Goal: Task Accomplishment & Management: Manage account settings

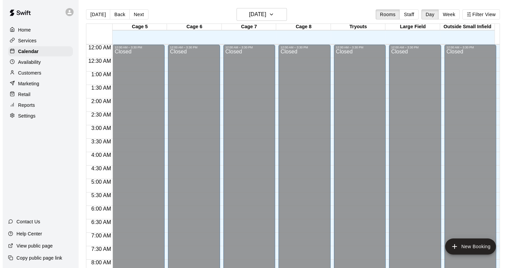
scroll to position [393, 0]
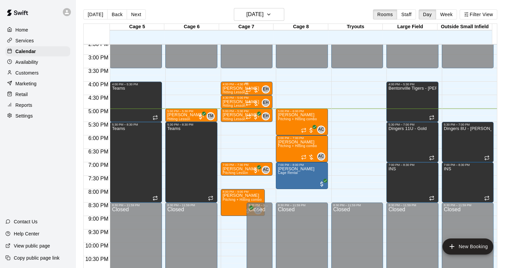
click at [257, 90] on div at bounding box center [252, 90] width 13 height 7
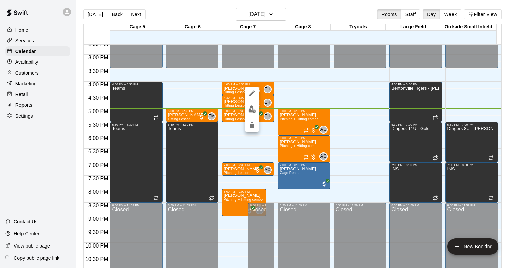
click at [255, 111] on img "edit" at bounding box center [252, 110] width 8 height 8
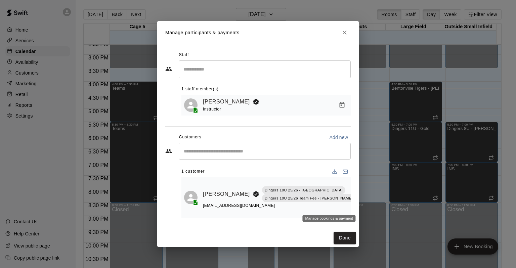
click at [358, 206] on icon "Manage bookings & payment" at bounding box center [361, 209] width 7 height 7
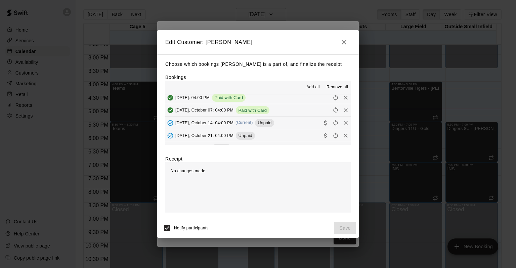
scroll to position [101, 0]
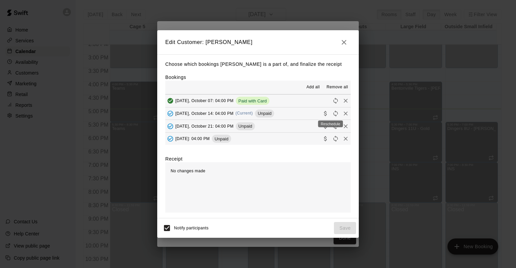
click at [324, 114] on icon "Collect payment" at bounding box center [325, 113] width 3 height 5
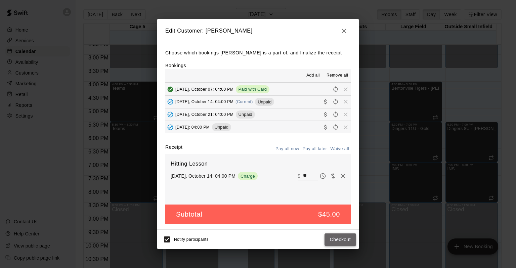
click at [343, 239] on button "Checkout" at bounding box center [341, 240] width 32 height 12
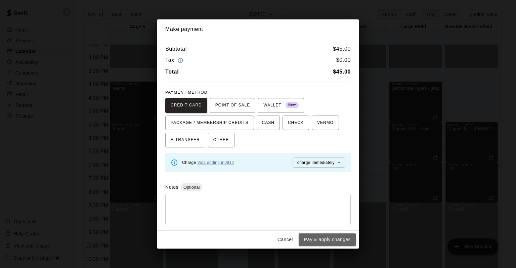
click at [343, 239] on button "Pay & apply changes" at bounding box center [327, 240] width 57 height 12
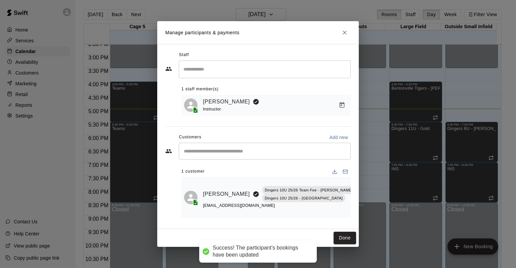
click at [348, 237] on button "Done" at bounding box center [345, 238] width 23 height 12
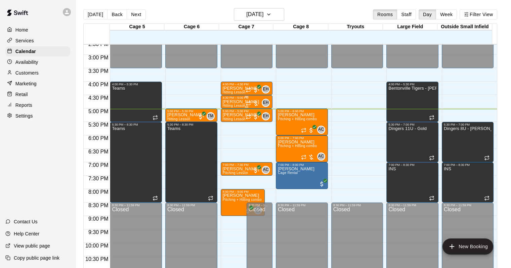
click at [258, 102] on div at bounding box center [252, 103] width 13 height 7
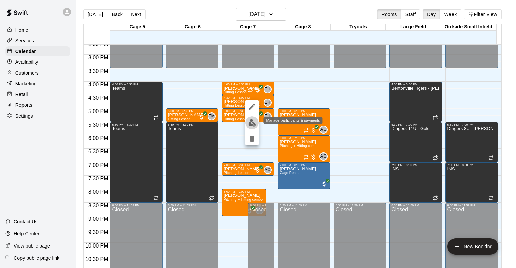
click at [255, 127] on button "edit" at bounding box center [251, 122] width 13 height 13
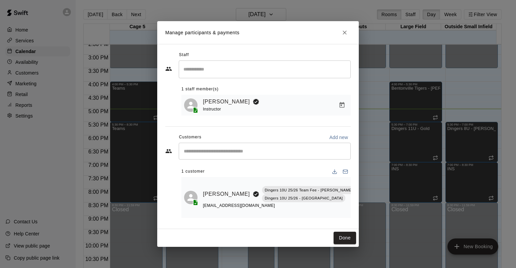
click at [358, 206] on icon "Manage bookings & payment" at bounding box center [361, 209] width 7 height 7
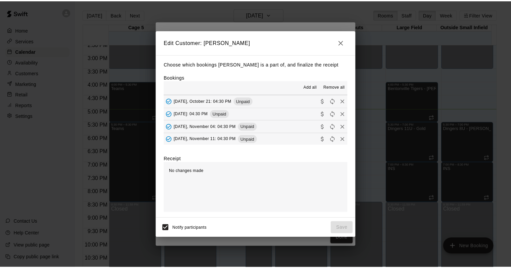
scroll to position [67, 0]
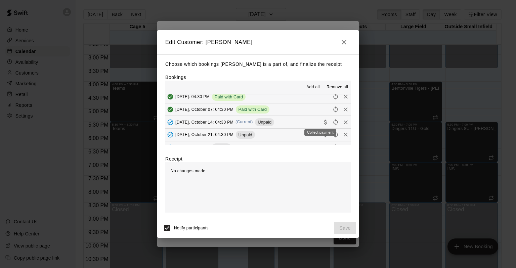
click at [321, 125] on div "Collect payment" at bounding box center [320, 130] width 33 height 12
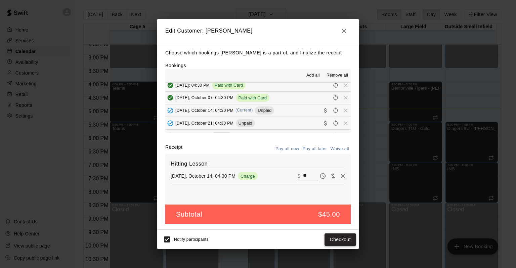
click at [351, 239] on button "Checkout" at bounding box center [341, 240] width 32 height 12
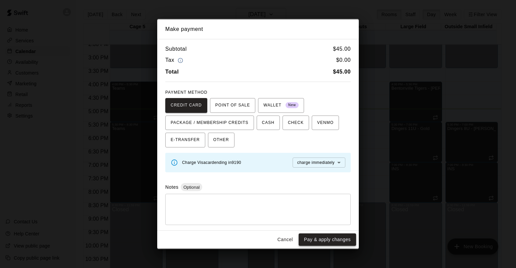
click at [344, 238] on button "Pay & apply changes" at bounding box center [327, 240] width 57 height 12
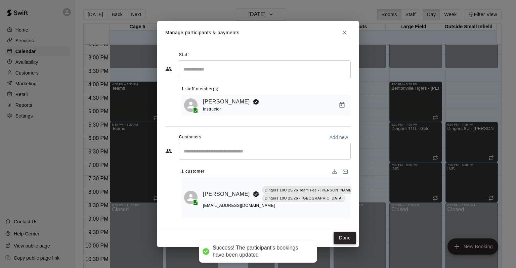
click at [335, 236] on button "Done" at bounding box center [345, 238] width 23 height 12
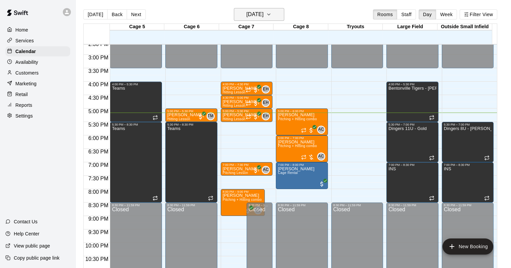
click at [270, 8] on button "[DATE]" at bounding box center [259, 14] width 50 height 13
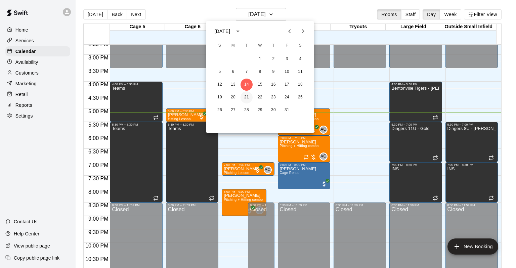
click at [243, 96] on button "21" at bounding box center [247, 97] width 12 height 12
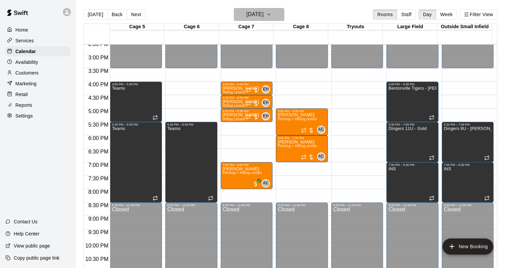
click at [246, 14] on h6 "[DATE]" at bounding box center [254, 14] width 17 height 9
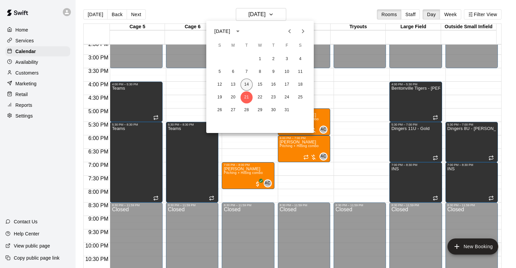
click at [249, 84] on button "14" at bounding box center [247, 85] width 12 height 12
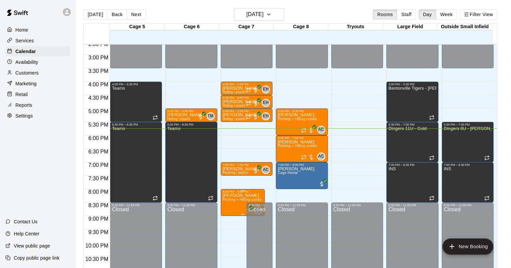
click at [230, 199] on span "Pitching + Hitting combo" at bounding box center [242, 200] width 39 height 4
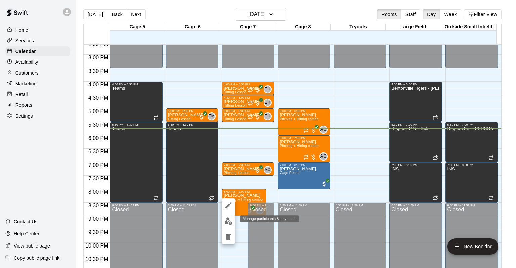
click at [227, 221] on img "edit" at bounding box center [229, 221] width 8 height 8
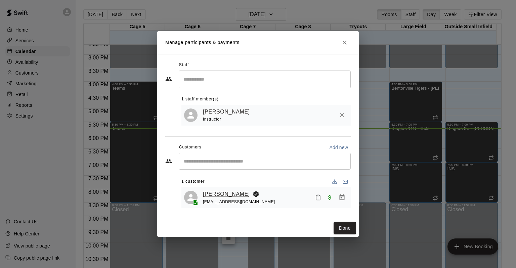
click at [231, 196] on link "[PERSON_NAME]" at bounding box center [226, 194] width 47 height 9
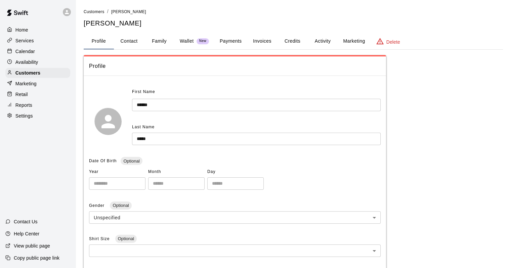
click at [127, 41] on button "Contact" at bounding box center [129, 41] width 30 height 16
select select "**"
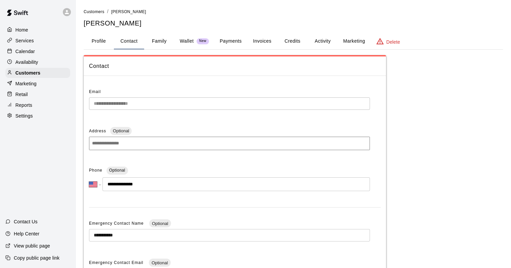
click at [103, 41] on button "Profile" at bounding box center [99, 41] width 30 height 16
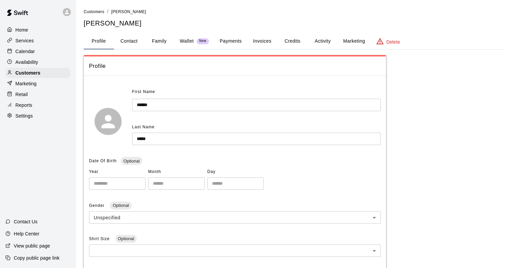
click at [132, 41] on button "Contact" at bounding box center [129, 41] width 30 height 16
select select "**"
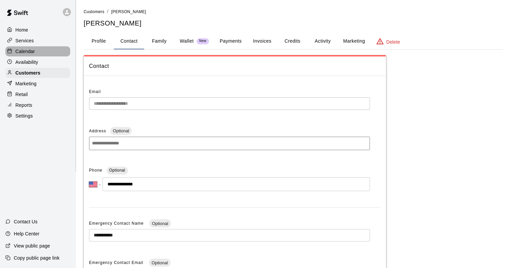
click at [19, 55] on p "Calendar" at bounding box center [24, 51] width 19 height 7
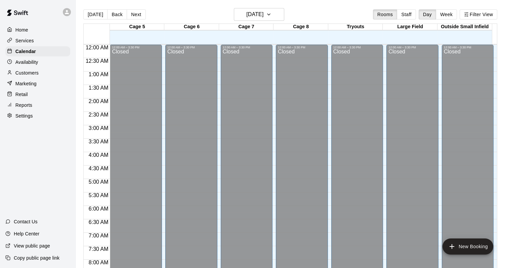
scroll to position [393, 0]
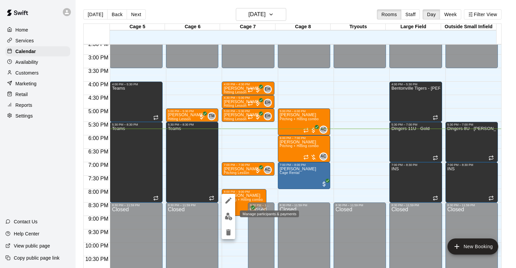
click at [229, 215] on img "edit" at bounding box center [229, 217] width 8 height 8
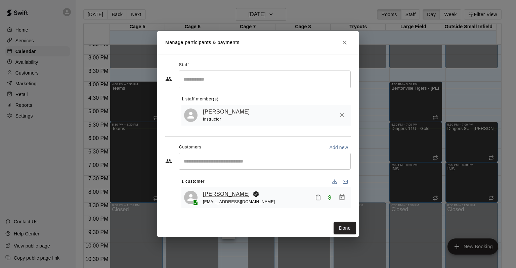
click at [230, 197] on link "[PERSON_NAME]" at bounding box center [226, 194] width 47 height 9
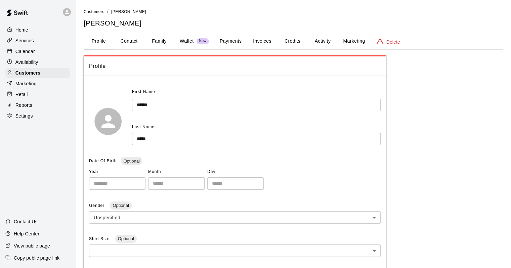
click at [120, 42] on button "Contact" at bounding box center [129, 41] width 30 height 16
select select "**"
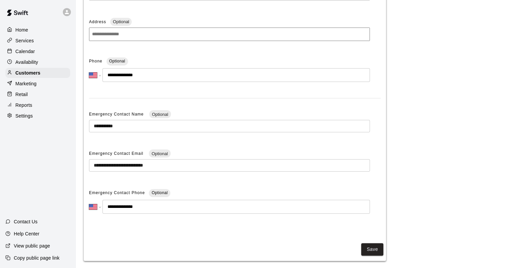
scroll to position [116, 0]
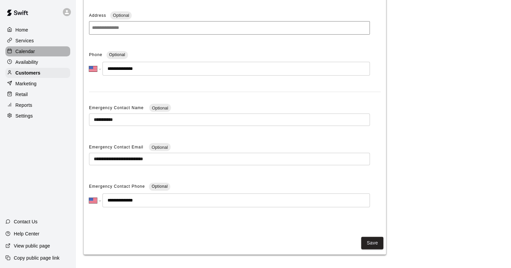
drag, startPoint x: 37, startPoint y: 51, endPoint x: 42, endPoint y: 56, distance: 6.9
click at [37, 51] on div "Calendar" at bounding box center [37, 51] width 65 height 10
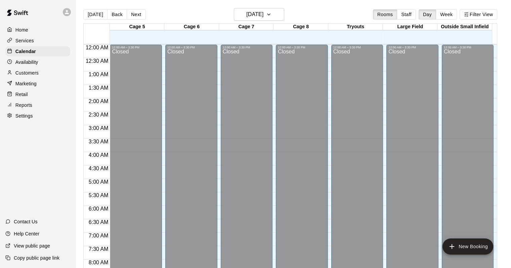
scroll to position [393, 0]
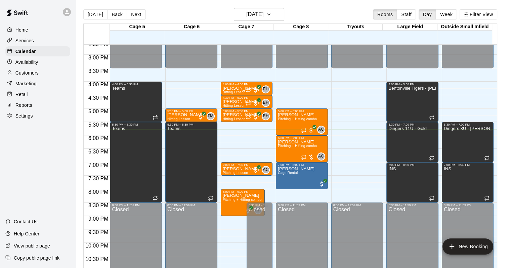
click at [28, 87] on p "Marketing" at bounding box center [25, 83] width 21 height 7
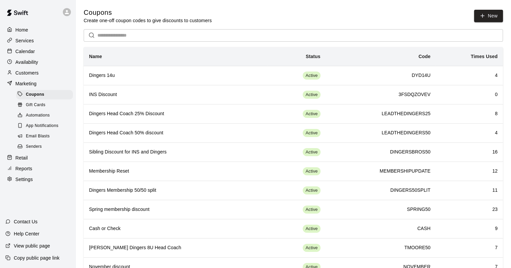
click at [22, 161] on p "Retail" at bounding box center [21, 158] width 12 height 7
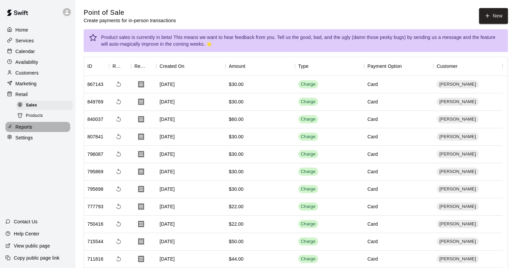
click at [25, 130] on p "Reports" at bounding box center [23, 127] width 17 height 7
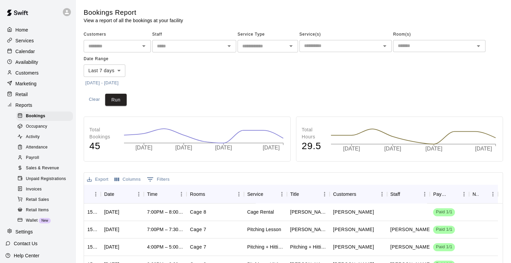
click at [282, 49] on input "text" at bounding box center [262, 46] width 45 height 8
click at [19, 109] on p "Reports" at bounding box center [23, 105] width 17 height 7
click at [25, 56] on div "Calendar" at bounding box center [37, 51] width 65 height 10
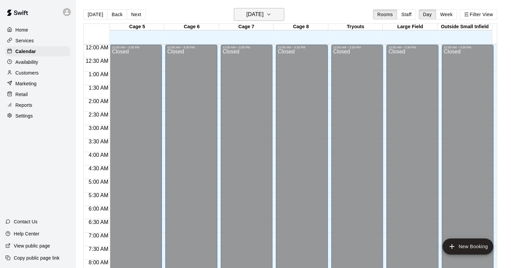
scroll to position [393, 0]
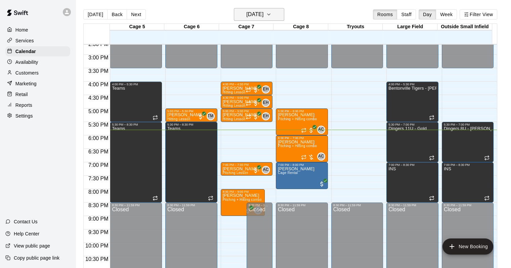
click at [263, 14] on h6 "[DATE]" at bounding box center [254, 14] width 17 height 9
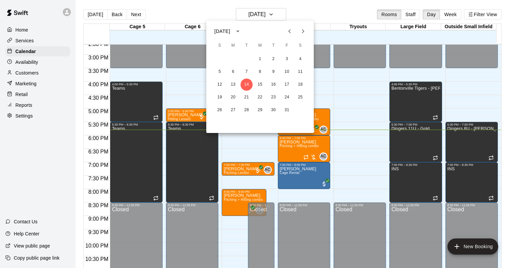
click at [458, 13] on div at bounding box center [258, 134] width 516 height 268
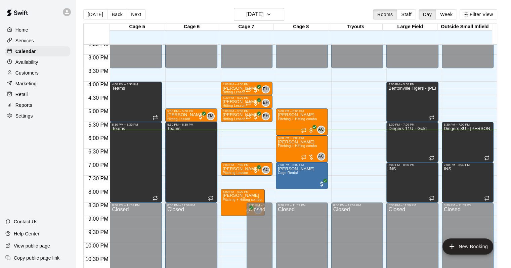
drag, startPoint x: 457, startPoint y: 14, endPoint x: 451, endPoint y: 18, distance: 6.7
click at [456, 15] on button "Week" at bounding box center [446, 14] width 21 height 10
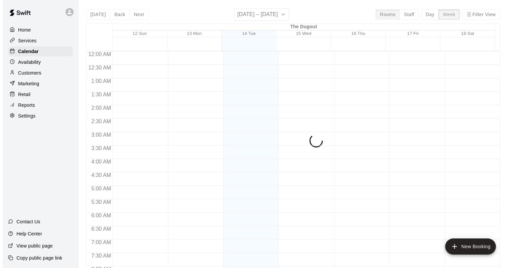
scroll to position [420, 0]
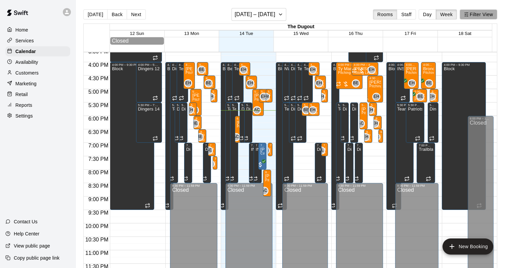
click at [480, 15] on button "Filter View" at bounding box center [479, 14] width 38 height 10
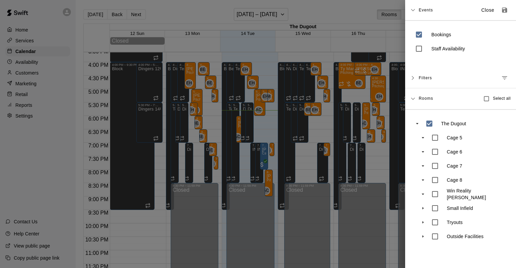
scroll to position [393, 0]
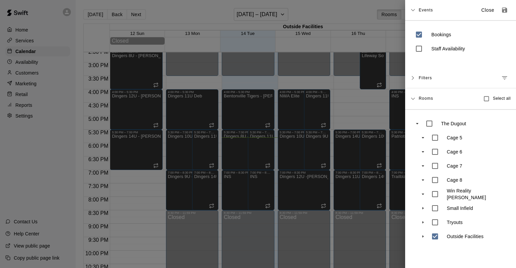
click at [419, 234] on div "Outside Facilities" at bounding box center [464, 237] width 92 height 14
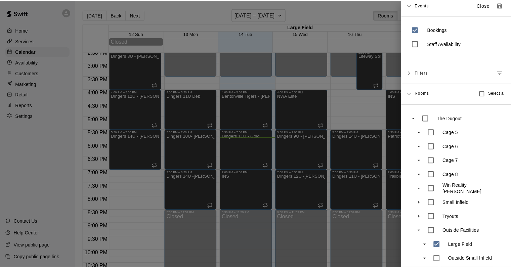
scroll to position [0, 0]
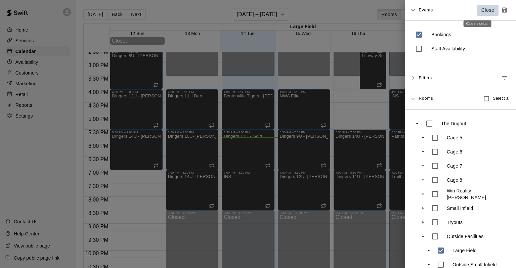
click at [482, 9] on p "Close" at bounding box center [488, 10] width 13 height 7
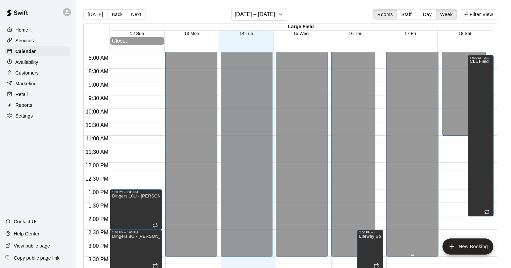
scroll to position [192, 0]
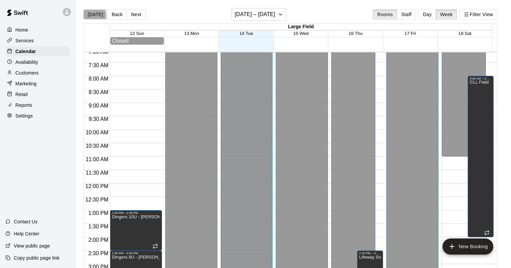
click at [90, 15] on button "[DATE]" at bounding box center [95, 14] width 24 height 10
click at [96, 14] on button "[DATE]" at bounding box center [95, 14] width 24 height 10
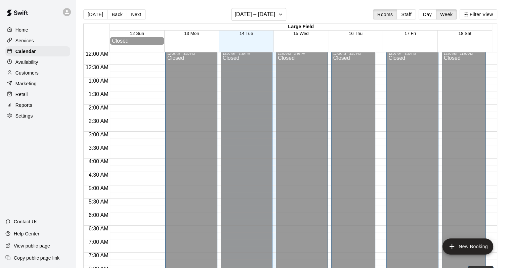
scroll to position [0, 0]
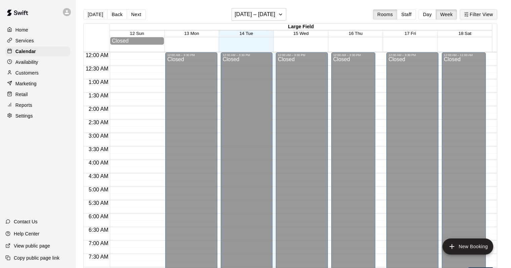
click at [469, 12] on icon "button" at bounding box center [466, 14] width 5 height 5
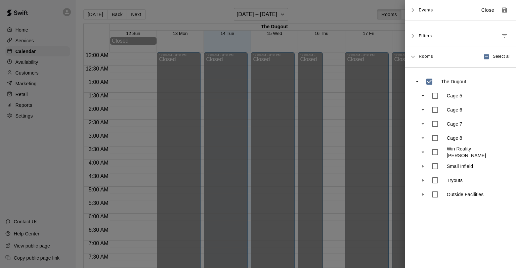
click at [482, 11] on p "Close" at bounding box center [488, 10] width 13 height 7
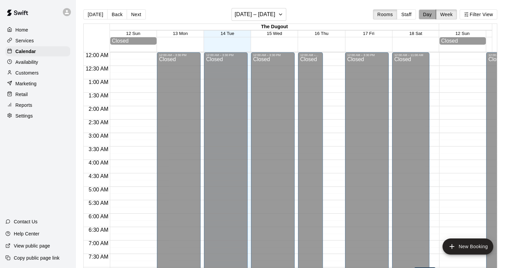
click at [427, 16] on button "Day" at bounding box center [427, 14] width 17 height 10
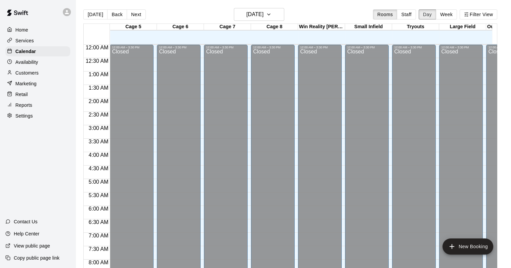
scroll to position [419, 0]
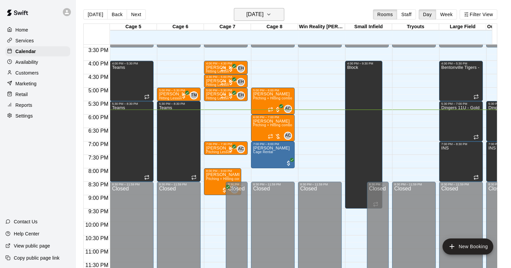
click at [263, 15] on h6 "[DATE]" at bounding box center [254, 14] width 17 height 9
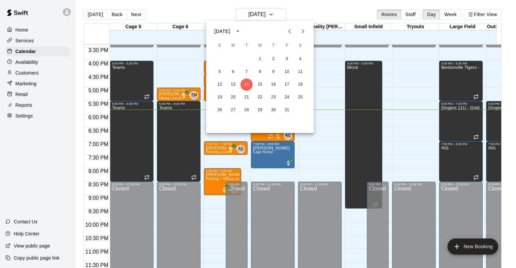
click at [289, 32] on icon "Previous month" at bounding box center [289, 31] width 2 height 4
click at [300, 57] on button "6" at bounding box center [300, 59] width 12 height 12
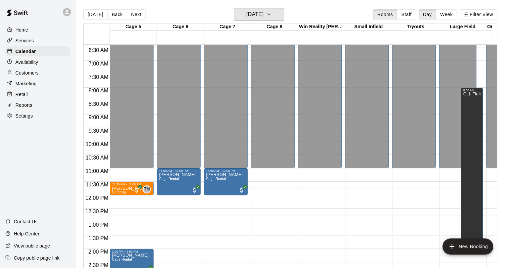
scroll to position [183, 0]
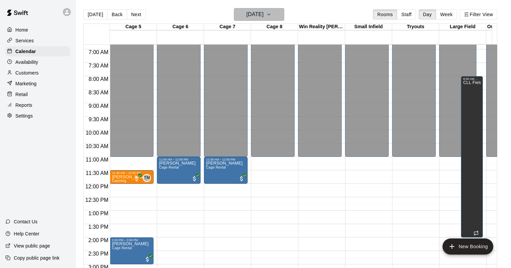
click at [258, 14] on h6 "[DATE]" at bounding box center [254, 14] width 17 height 9
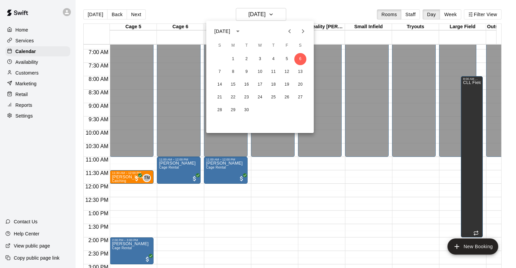
drag, startPoint x: 114, startPoint y: 14, endPoint x: 120, endPoint y: 17, distance: 6.9
click at [114, 14] on div at bounding box center [258, 134] width 516 height 268
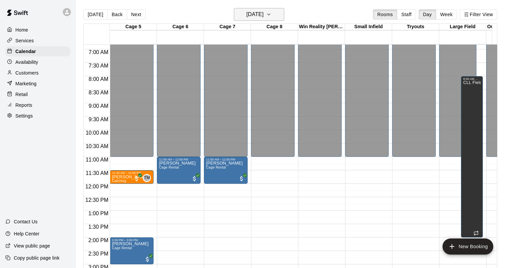
click at [277, 18] on button "[DATE]" at bounding box center [259, 14] width 50 height 13
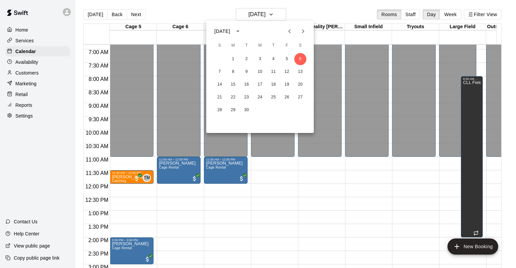
click at [290, 33] on icon "Previous month" at bounding box center [290, 31] width 8 height 8
click at [302, 109] on button "30" at bounding box center [300, 110] width 12 height 12
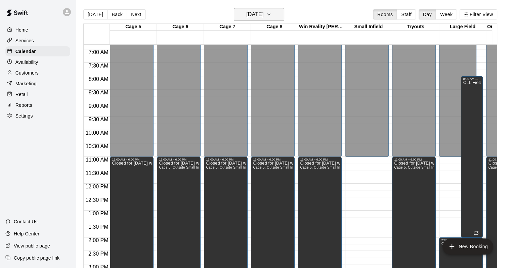
click at [272, 16] on icon "button" at bounding box center [268, 14] width 5 height 8
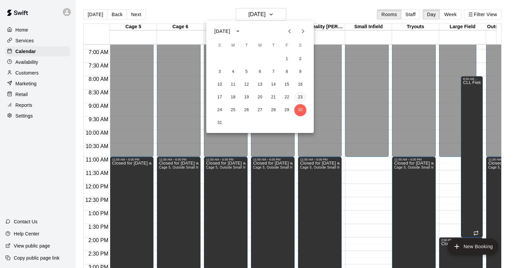
click at [299, 95] on button "23" at bounding box center [300, 97] width 12 height 12
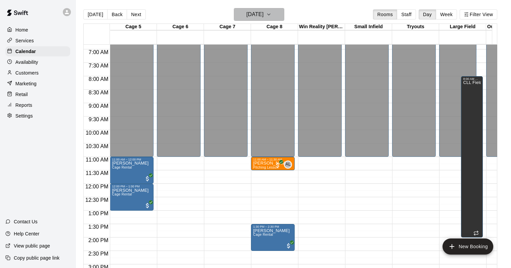
click at [270, 15] on icon "button" at bounding box center [268, 14] width 3 height 1
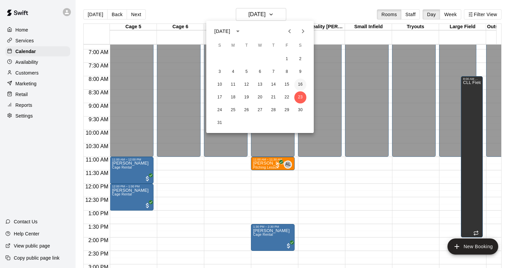
click at [300, 82] on button "16" at bounding box center [300, 85] width 12 height 12
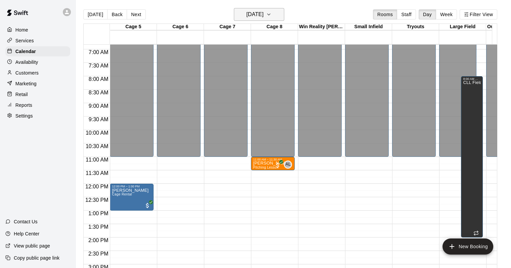
click at [272, 14] on icon "button" at bounding box center [268, 14] width 5 height 8
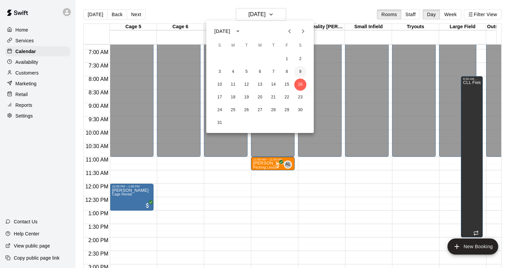
click at [299, 69] on button "9" at bounding box center [300, 72] width 12 height 12
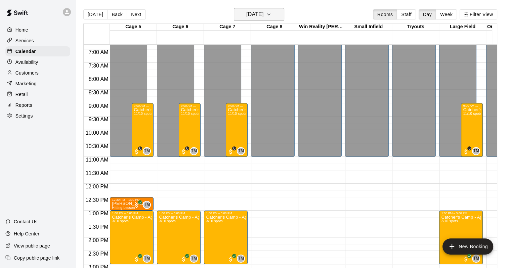
click at [272, 11] on icon "button" at bounding box center [268, 14] width 5 height 8
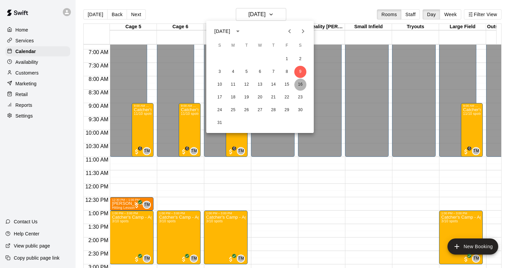
click at [298, 84] on button "16" at bounding box center [300, 85] width 12 height 12
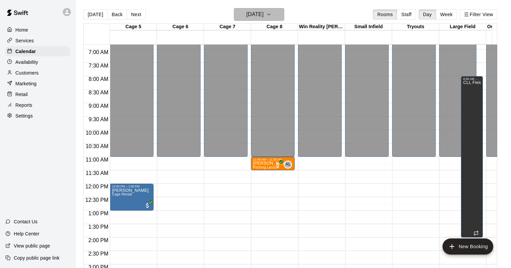
click at [272, 17] on icon "button" at bounding box center [268, 14] width 5 height 8
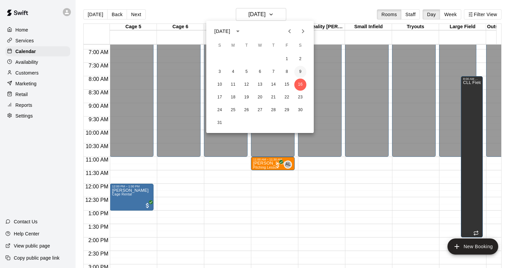
click at [298, 73] on button "9" at bounding box center [300, 72] width 12 height 12
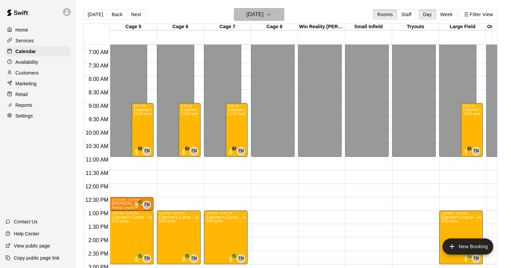
click at [272, 13] on icon "button" at bounding box center [268, 14] width 5 height 8
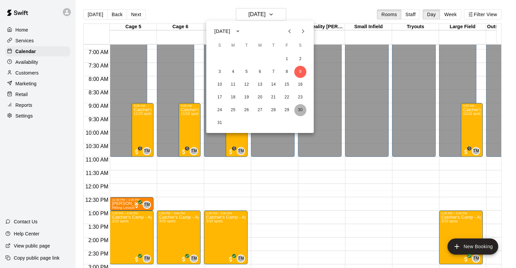
click at [298, 110] on button "30" at bounding box center [300, 110] width 12 height 12
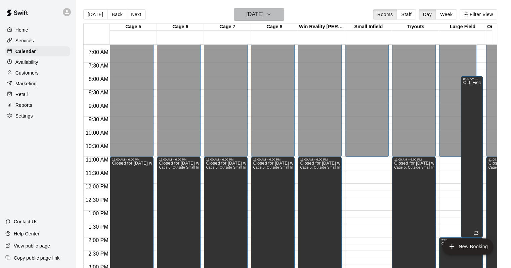
click at [272, 11] on icon "button" at bounding box center [268, 14] width 5 height 8
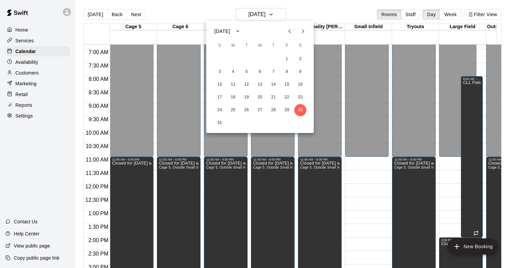
click at [301, 32] on icon "Next month" at bounding box center [303, 31] width 8 height 8
click at [299, 61] on button "6" at bounding box center [300, 59] width 12 height 12
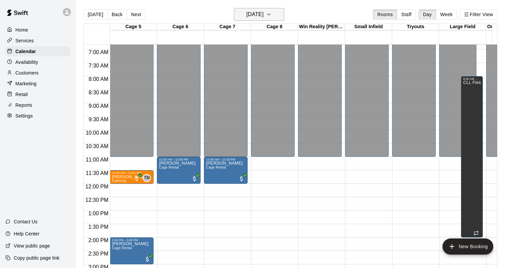
click at [272, 11] on icon "button" at bounding box center [268, 14] width 5 height 8
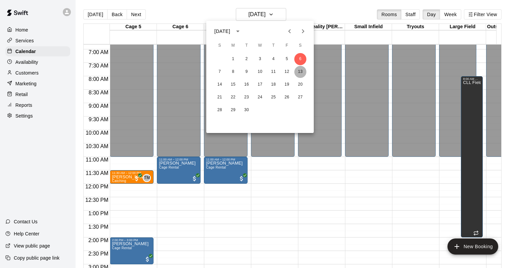
click at [303, 70] on button "13" at bounding box center [300, 72] width 12 height 12
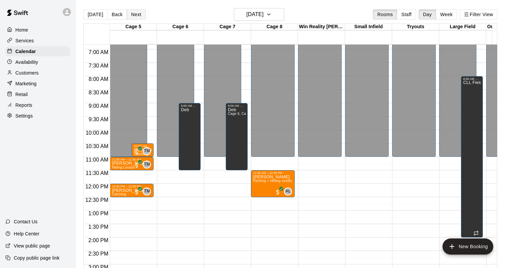
click at [136, 15] on button "Next" at bounding box center [136, 14] width 19 height 10
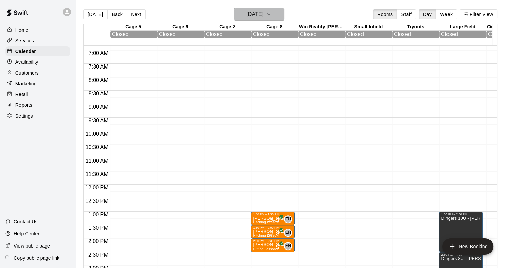
click at [246, 10] on h6 "[DATE]" at bounding box center [254, 14] width 17 height 9
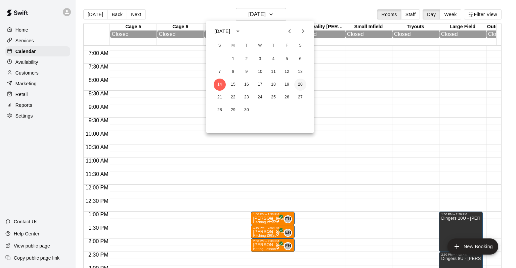
click at [299, 84] on button "20" at bounding box center [300, 85] width 12 height 12
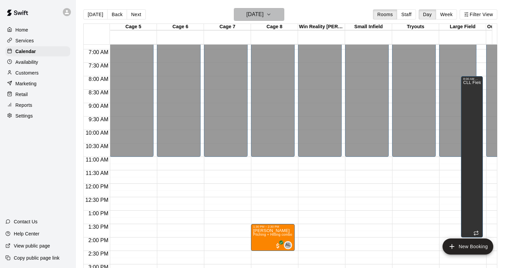
click at [272, 14] on icon "button" at bounding box center [268, 14] width 5 height 8
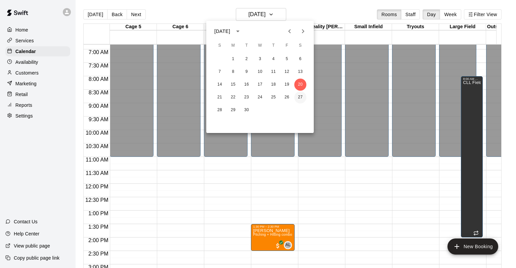
click at [305, 100] on button "27" at bounding box center [300, 97] width 12 height 12
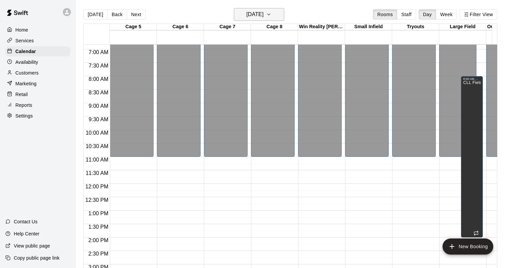
click at [272, 16] on icon "button" at bounding box center [268, 14] width 5 height 8
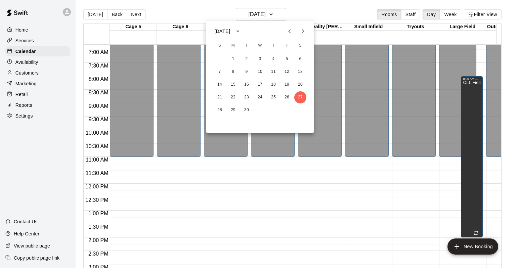
click at [303, 33] on icon "Next month" at bounding box center [303, 31] width 8 height 8
click at [302, 63] on button "4" at bounding box center [300, 59] width 12 height 12
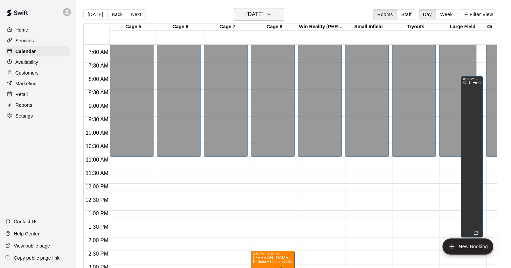
click at [272, 12] on icon "button" at bounding box center [268, 14] width 5 height 8
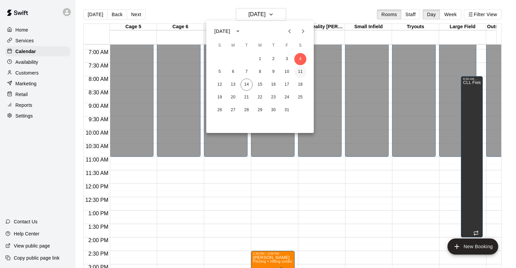
click at [301, 71] on button "11" at bounding box center [300, 72] width 12 height 12
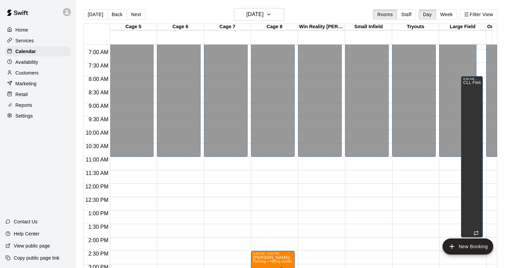
click at [281, 21] on div "[DATE] Back [DATE][DATE] Rooms Staff Day Week Filter View" at bounding box center [290, 15] width 414 height 15
click at [272, 13] on icon "button" at bounding box center [268, 14] width 5 height 8
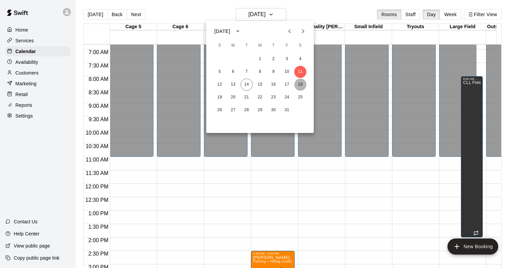
click at [305, 86] on button "18" at bounding box center [300, 85] width 12 height 12
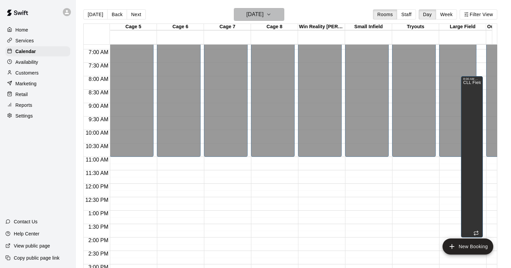
click at [272, 11] on icon "button" at bounding box center [268, 14] width 5 height 8
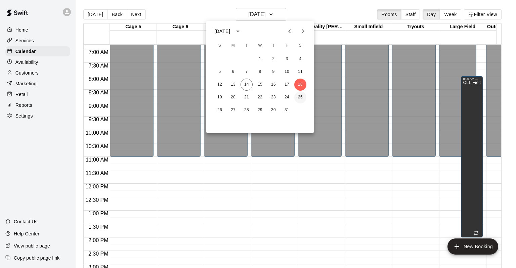
click at [298, 97] on button "25" at bounding box center [300, 97] width 12 height 12
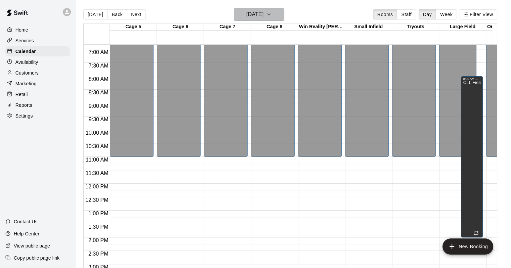
click at [272, 14] on icon "button" at bounding box center [268, 14] width 5 height 8
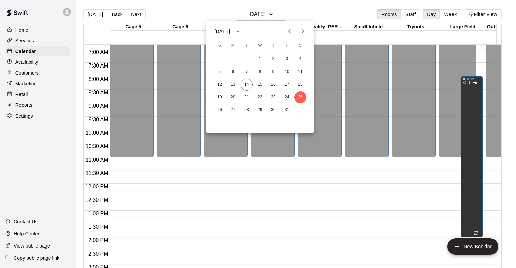
click at [136, 16] on div at bounding box center [258, 134] width 516 height 268
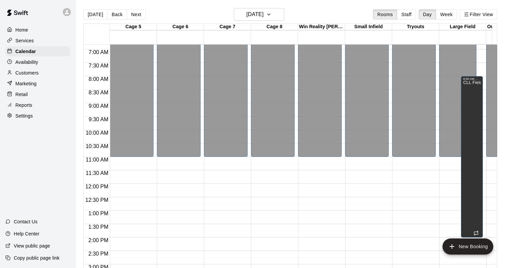
click at [287, 14] on div "[DATE] Back [DATE][DATE] Rooms Staff Day Week Filter View" at bounding box center [290, 15] width 414 height 15
click at [284, 14] on button "[DATE]" at bounding box center [259, 14] width 50 height 13
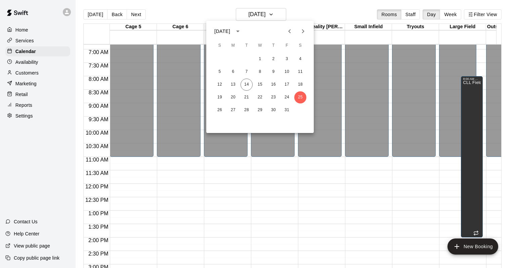
click at [302, 32] on icon "Next month" at bounding box center [303, 31] width 8 height 8
click at [300, 59] on button "1" at bounding box center [300, 59] width 12 height 12
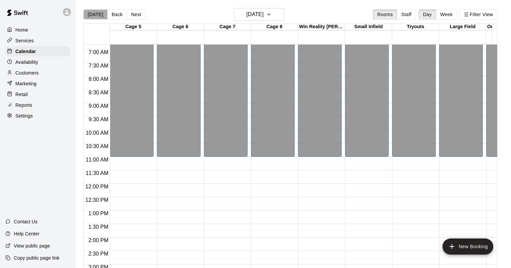
click at [101, 12] on button "[DATE]" at bounding box center [95, 14] width 24 height 10
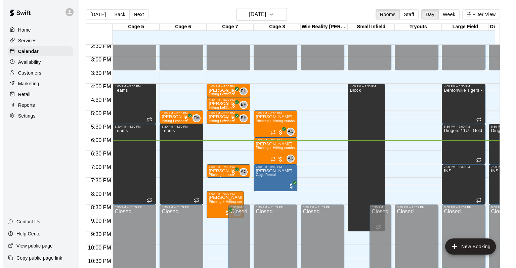
scroll to position [385, 0]
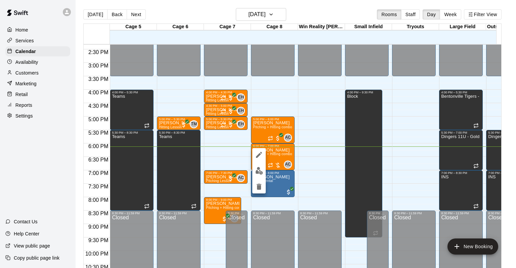
click at [264, 172] on button "edit" at bounding box center [258, 170] width 13 height 13
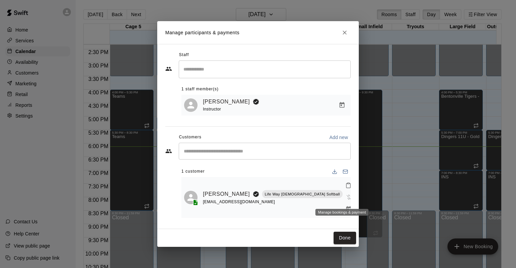
click at [345, 206] on icon "Manage bookings & payment" at bounding box center [348, 209] width 7 height 7
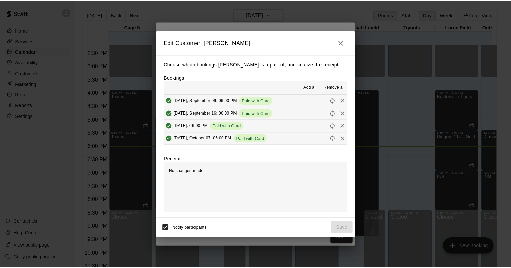
scroll to position [38, 0]
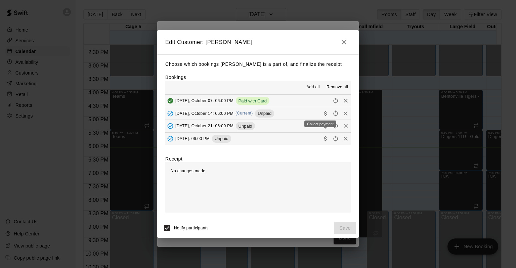
click at [322, 114] on icon "Collect payment" at bounding box center [325, 113] width 7 height 7
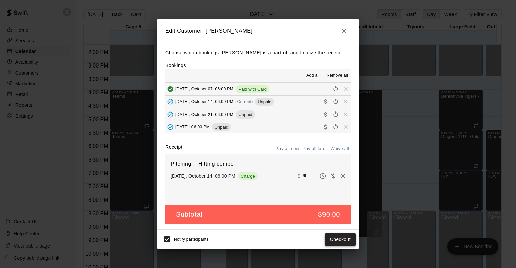
click at [344, 239] on button "Checkout" at bounding box center [341, 240] width 32 height 12
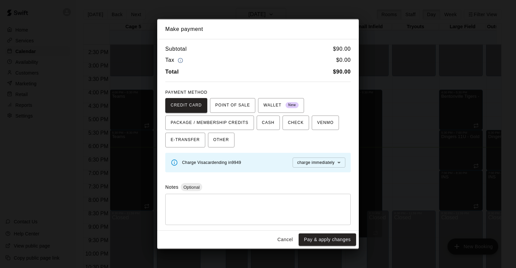
click at [310, 237] on button "Pay & apply changes" at bounding box center [327, 240] width 57 height 12
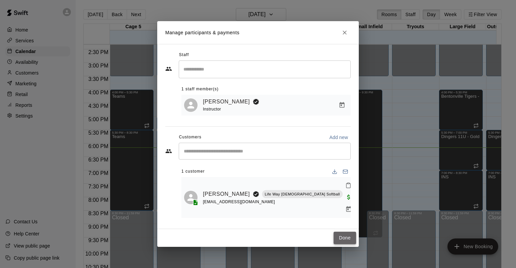
click at [345, 232] on button "Done" at bounding box center [345, 238] width 23 height 12
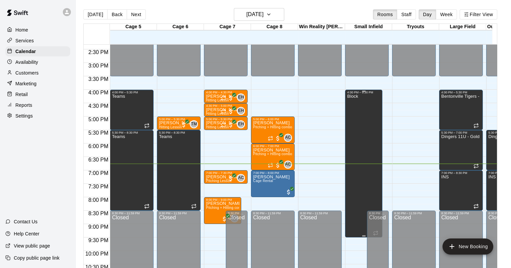
click at [382, 205] on div "4:00 PM – 9:30 PM Block" at bounding box center [363, 164] width 37 height 148
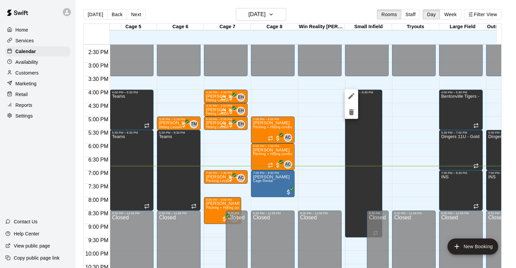
click at [274, 176] on div at bounding box center [258, 134] width 516 height 268
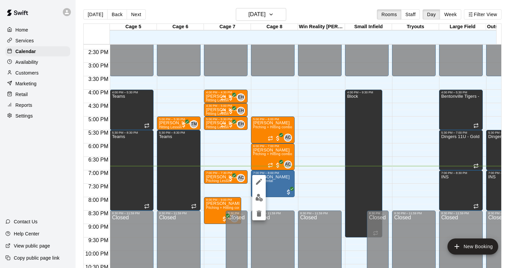
click at [255, 196] on button "edit" at bounding box center [258, 197] width 13 height 13
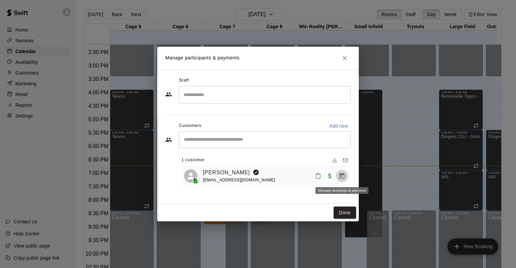
click at [346, 178] on button "Manage bookings & payment" at bounding box center [342, 176] width 12 height 12
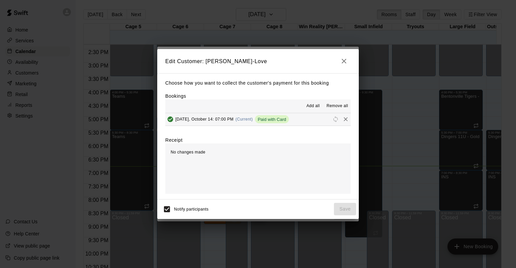
click at [343, 62] on icon "button" at bounding box center [344, 61] width 5 height 5
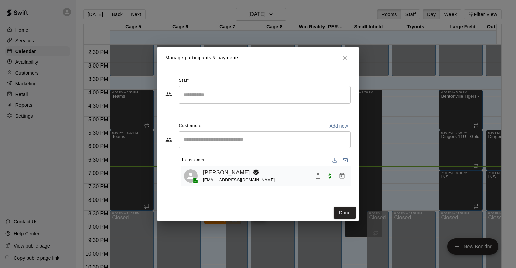
click at [219, 176] on link "[PERSON_NAME]" at bounding box center [226, 172] width 47 height 9
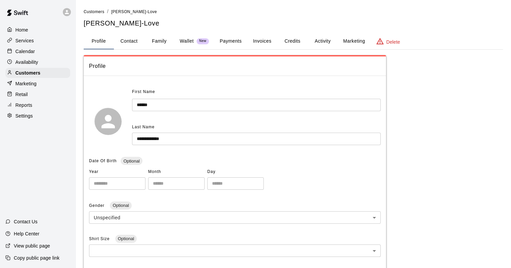
click at [330, 32] on div "**********" at bounding box center [293, 221] width 419 height 426
click at [327, 38] on button "Activity" at bounding box center [322, 41] width 30 height 16
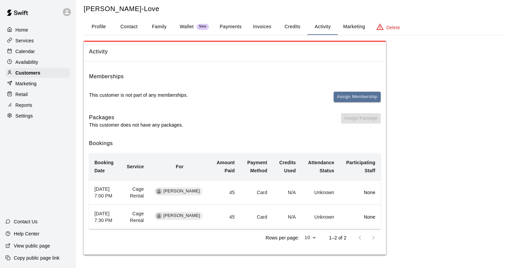
scroll to position [27, 0]
click at [233, 19] on button "Payments" at bounding box center [230, 27] width 33 height 16
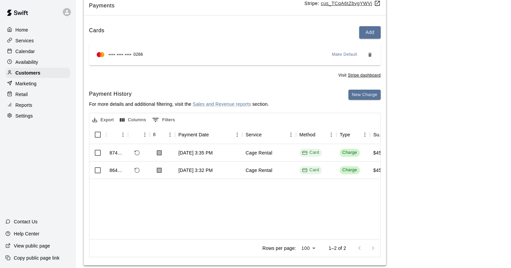
scroll to position [71, 0]
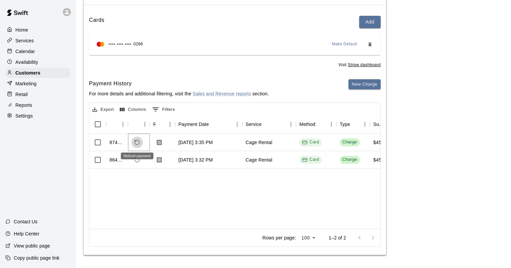
click at [136, 142] on icon "Refund payment" at bounding box center [137, 142] width 6 height 6
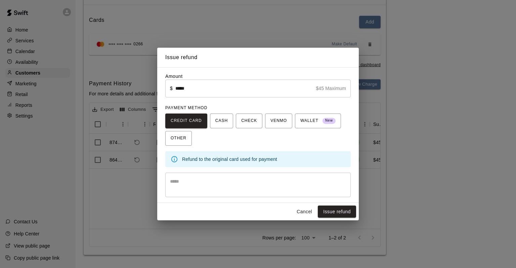
drag, startPoint x: 225, startPoint y: 190, endPoint x: 227, endPoint y: 187, distance: 3.8
click at [226, 188] on textarea at bounding box center [258, 184] width 176 height 13
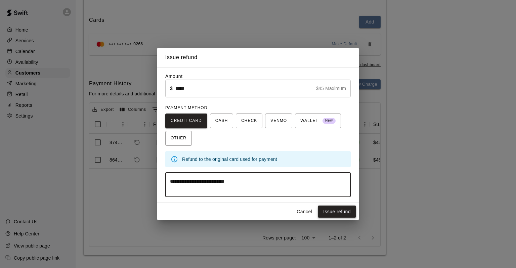
type textarea "**********"
click at [355, 216] on button "Issue refund" at bounding box center [337, 212] width 38 height 12
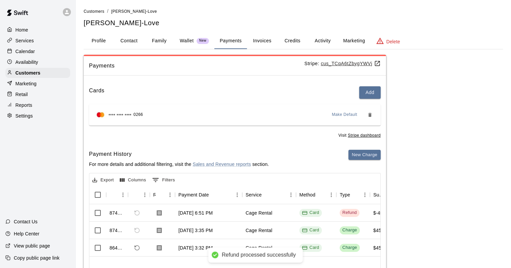
scroll to position [0, 0]
click at [129, 44] on button "Contact" at bounding box center [129, 41] width 30 height 16
select select "**"
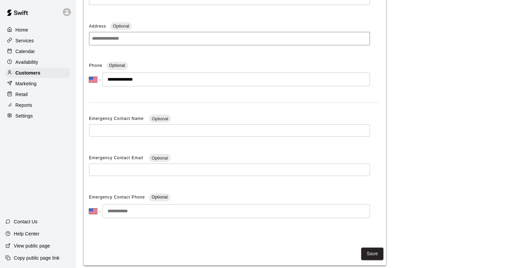
scroll to position [116, 0]
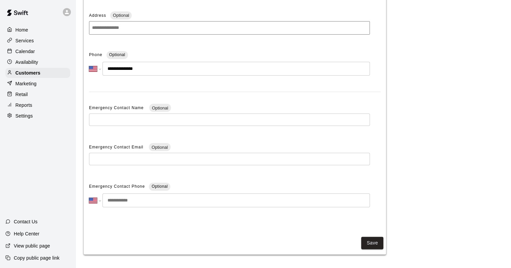
click at [367, 235] on div "Save" at bounding box center [235, 243] width 302 height 18
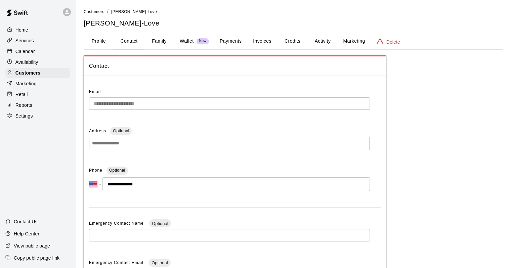
click at [29, 51] on p "Calendar" at bounding box center [24, 51] width 19 height 7
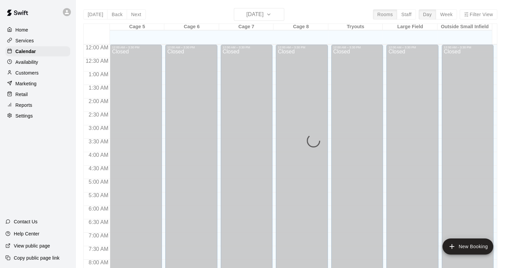
scroll to position [393, 0]
